Goal: Find contact information: Find contact information

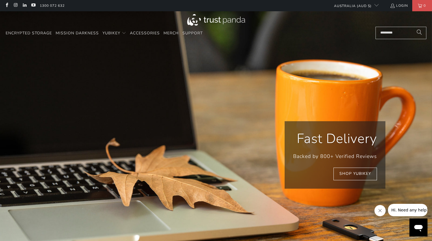
drag, startPoint x: 68, startPoint y: 0, endPoint x: 384, endPoint y: 32, distance: 317.8
click at [381, 31] on input "Search..." at bounding box center [400, 33] width 51 height 12
click at [384, 32] on input "Search..." at bounding box center [400, 33] width 51 height 12
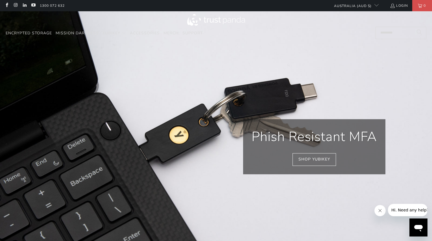
click at [381, 32] on input "Search..." at bounding box center [400, 33] width 51 height 12
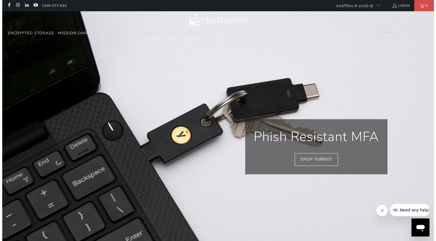
scroll to position [0, 82]
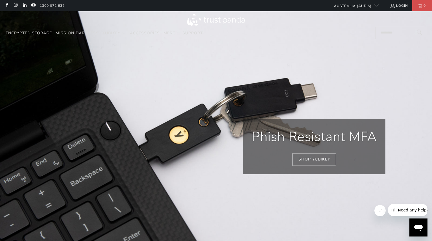
click at [380, 37] on input "Search..." at bounding box center [400, 33] width 51 height 12
click at [382, 30] on input "Search..." at bounding box center [400, 33] width 51 height 12
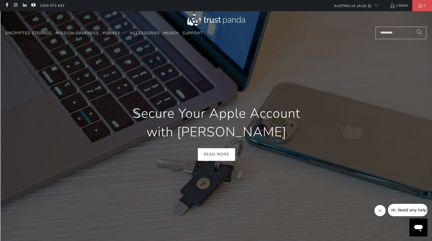
click at [382, 30] on input "Search..." at bounding box center [400, 33] width 51 height 12
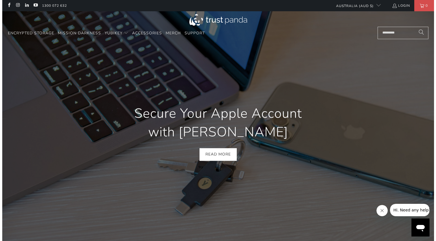
scroll to position [0, 83]
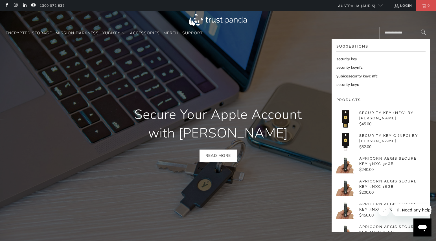
type input "**********"
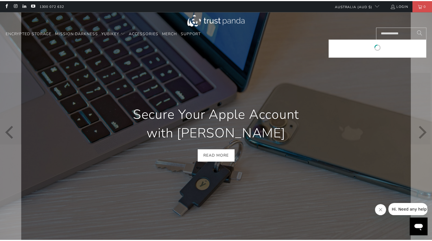
scroll to position [0, 166]
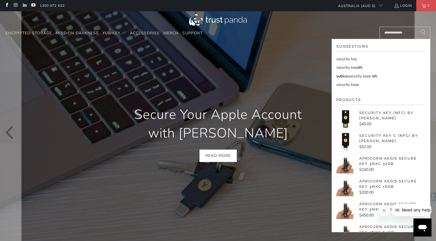
click at [298, 200] on div at bounding box center [218, 133] width 436 height 245
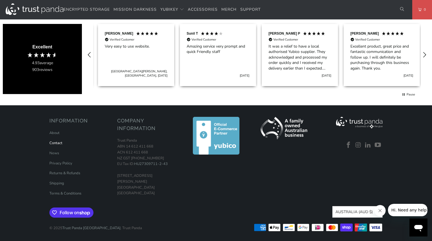
scroll to position [0, 245]
click at [58, 142] on link "Contact" at bounding box center [55, 143] width 13 height 5
